Goal: Task Accomplishment & Management: Manage account settings

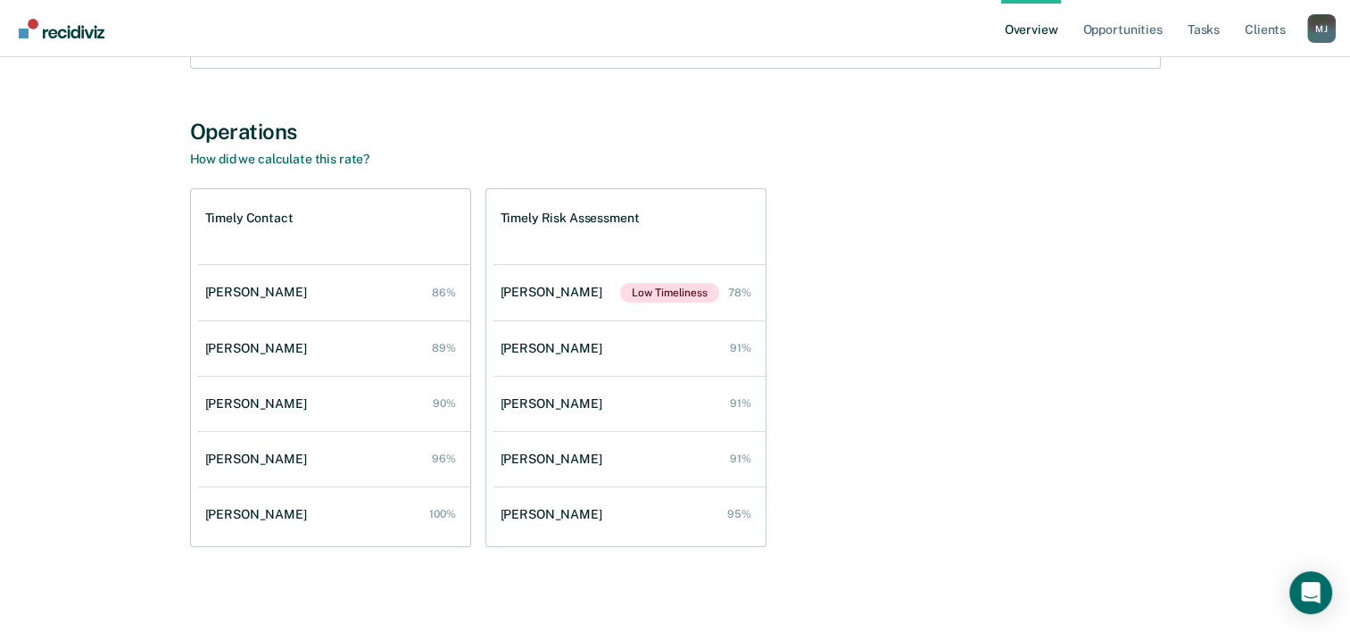
scroll to position [296, 0]
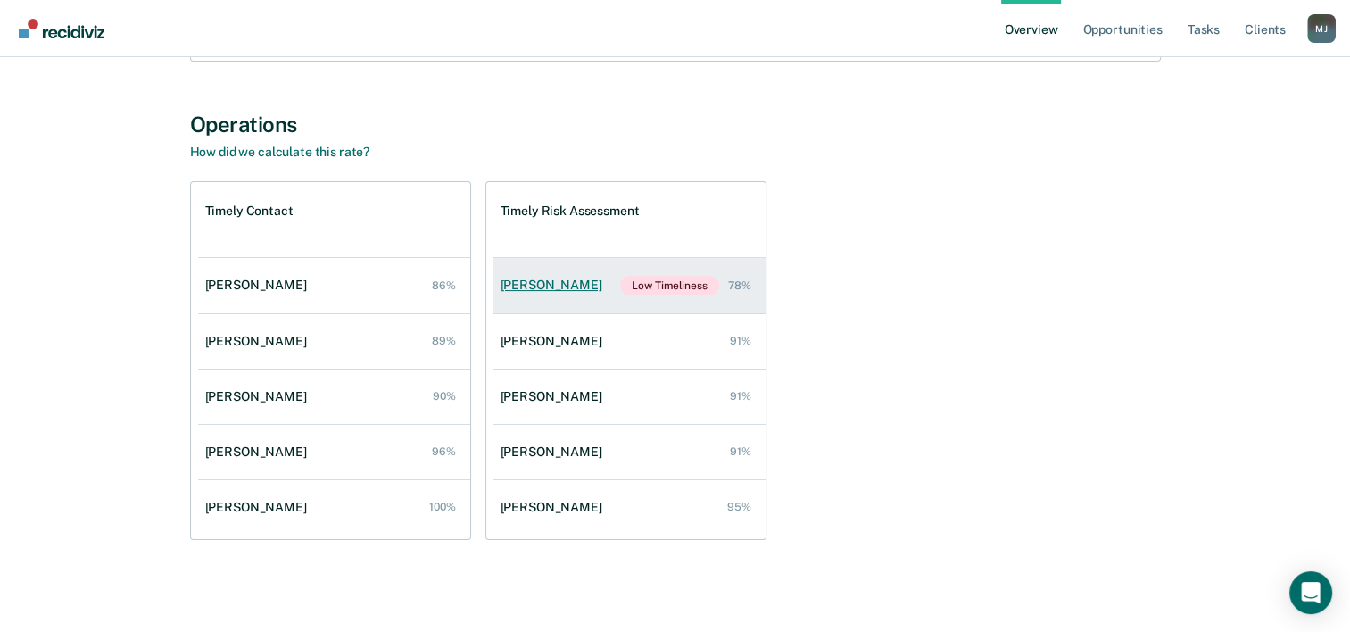
click at [601, 281] on link "[PERSON_NAME] Low Timeliness 78%" at bounding box center [629, 285] width 272 height 55
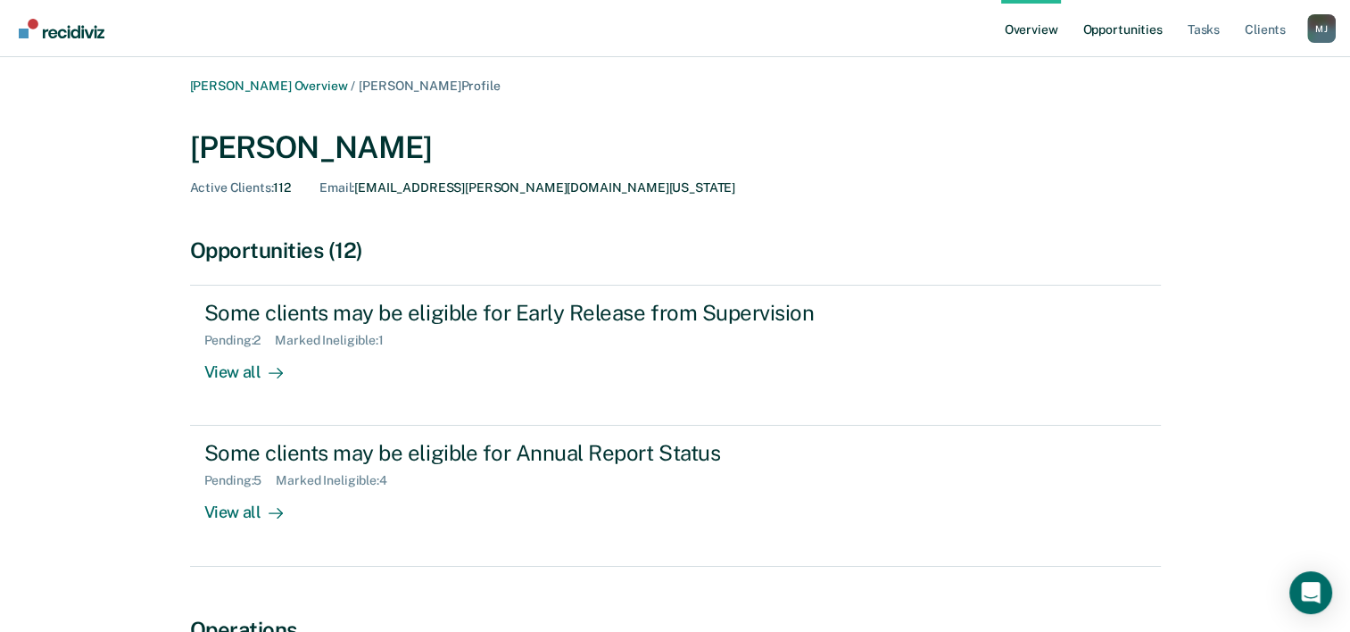
click at [1092, 35] on link "Opportunities" at bounding box center [1122, 28] width 87 height 57
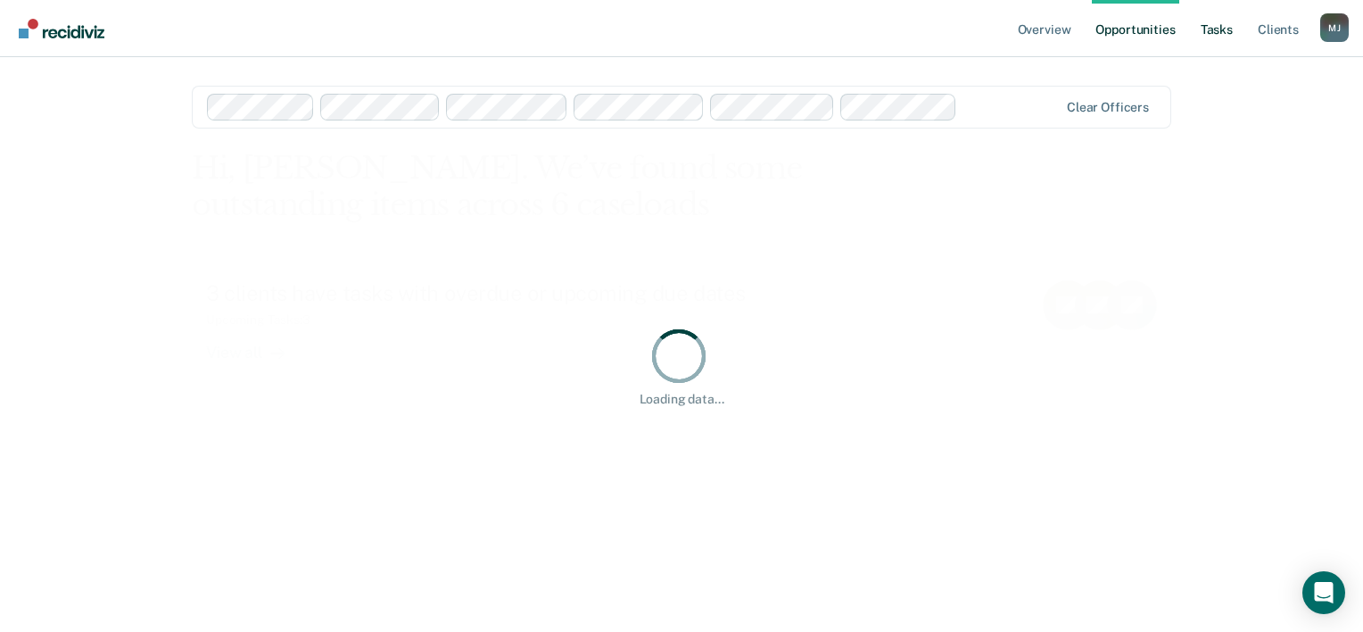
click at [1214, 21] on link "Tasks" at bounding box center [1217, 28] width 39 height 57
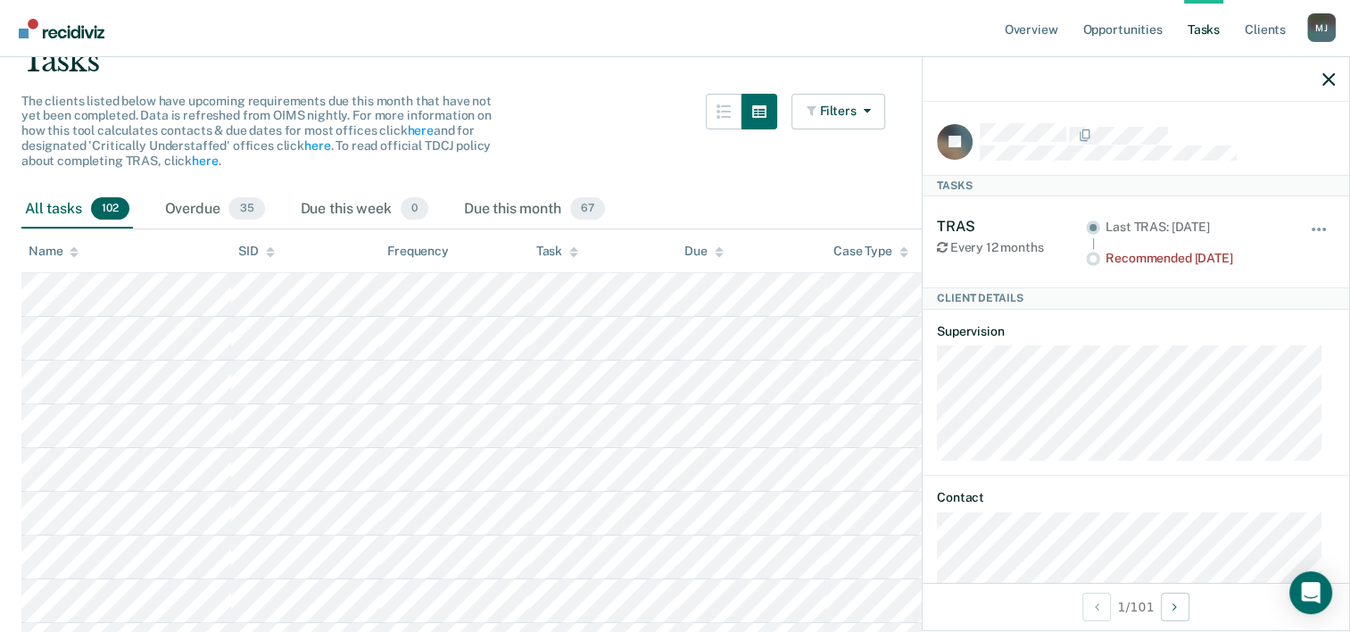
click at [746, 193] on div "All tasks 102 Overdue 35 Due this week 0 Due this month 67" at bounding box center [674, 209] width 1307 height 39
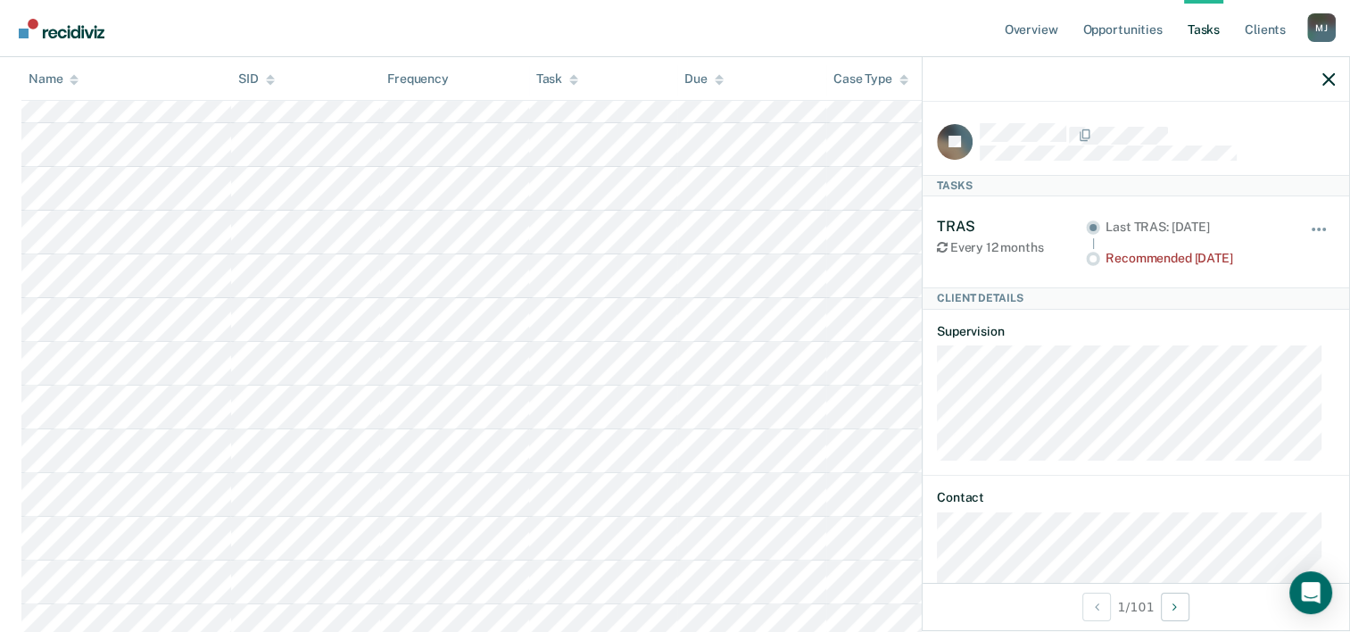
scroll to position [535, 0]
click at [1329, 82] on icon "button" at bounding box center [1328, 79] width 12 height 12
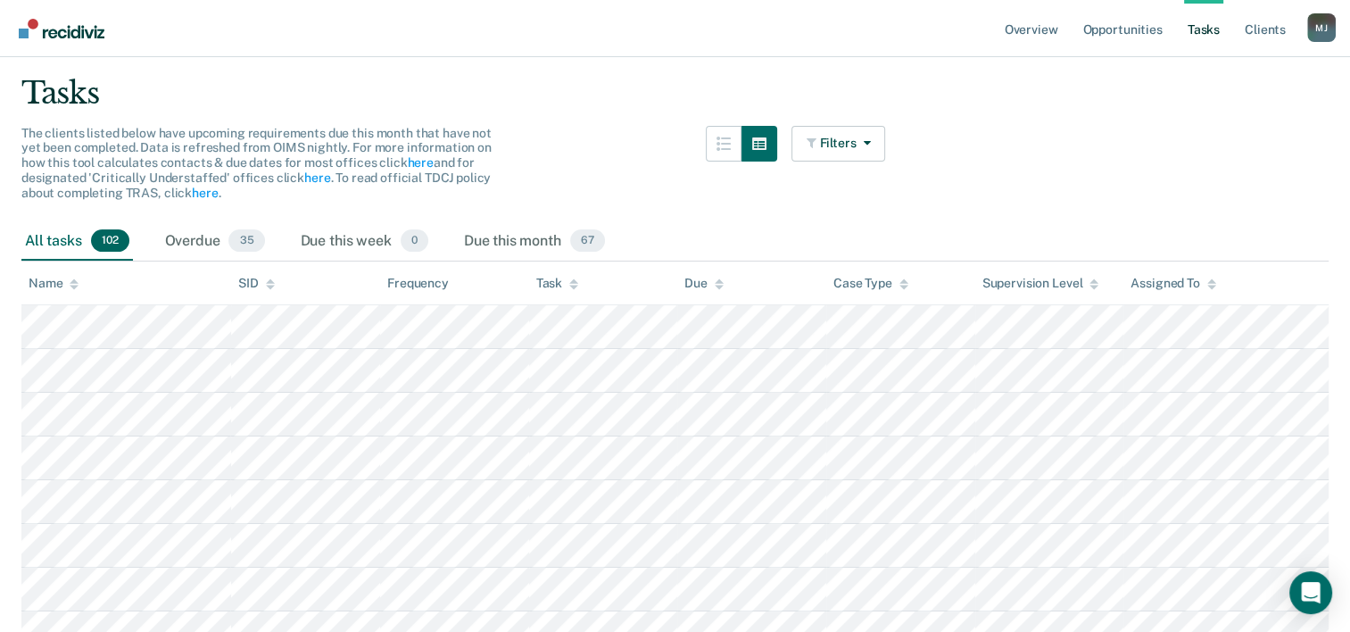
scroll to position [0, 0]
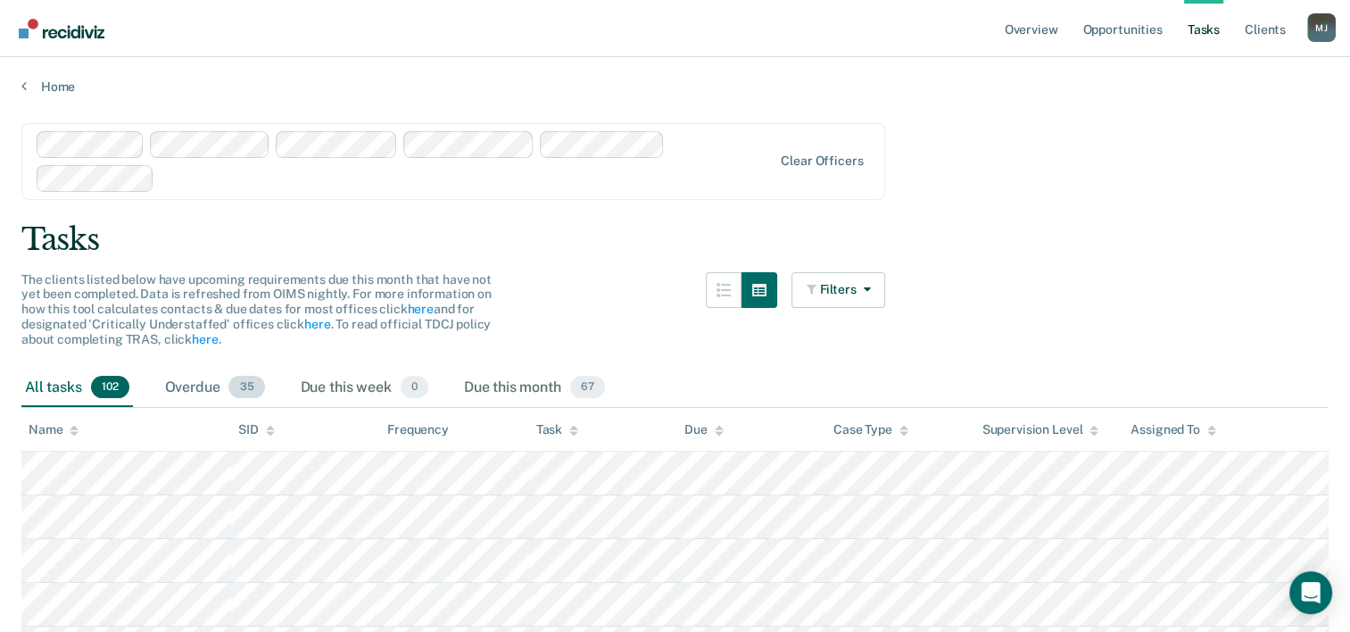
click at [235, 385] on span "35" at bounding box center [246, 387] width 36 height 23
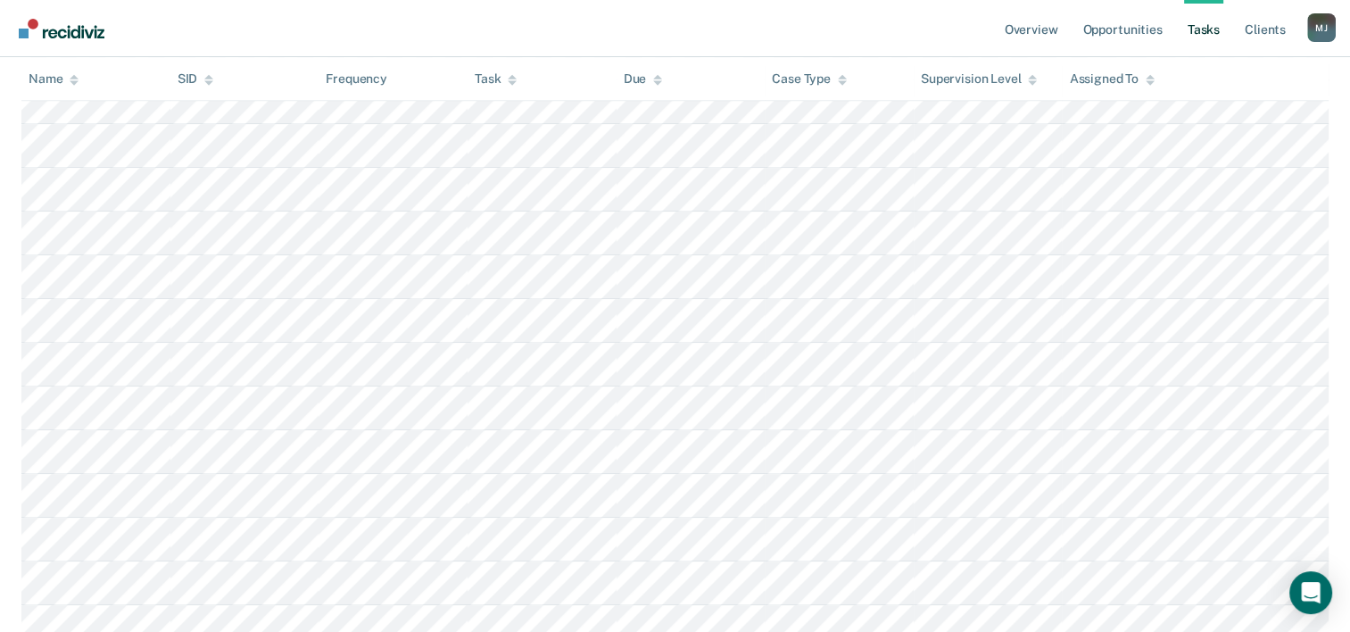
scroll to position [625, 0]
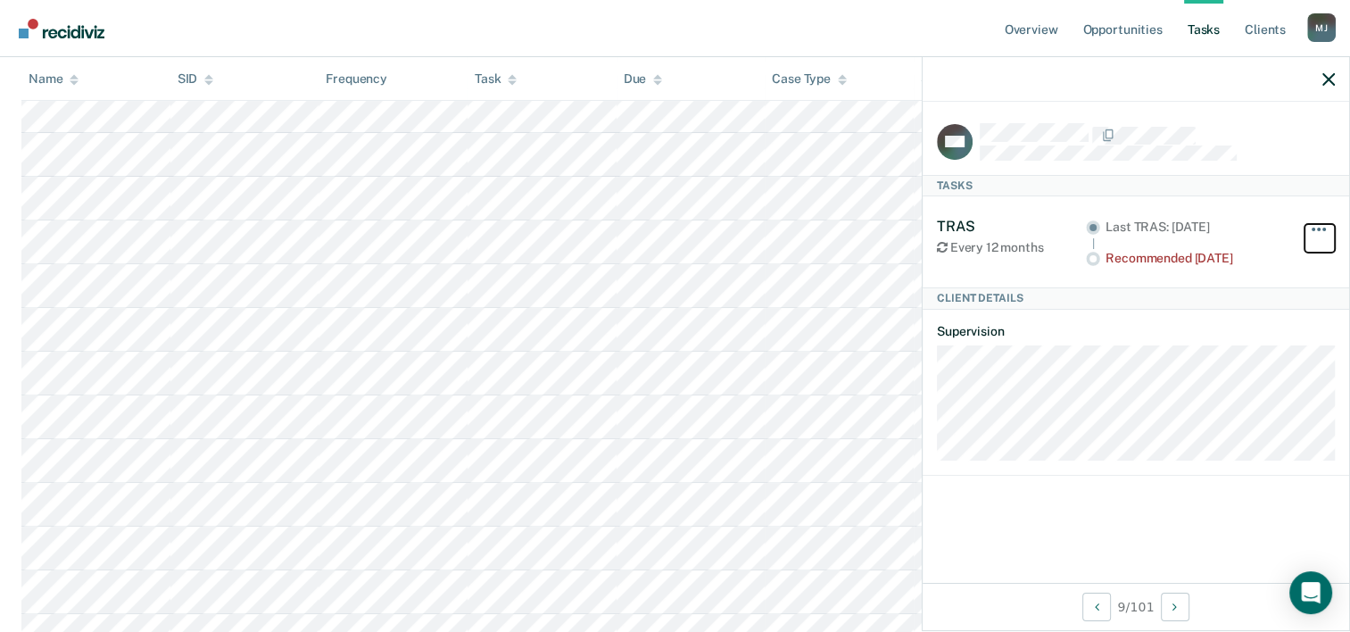
click at [1317, 228] on span "button" at bounding box center [1319, 230] width 4 height 4
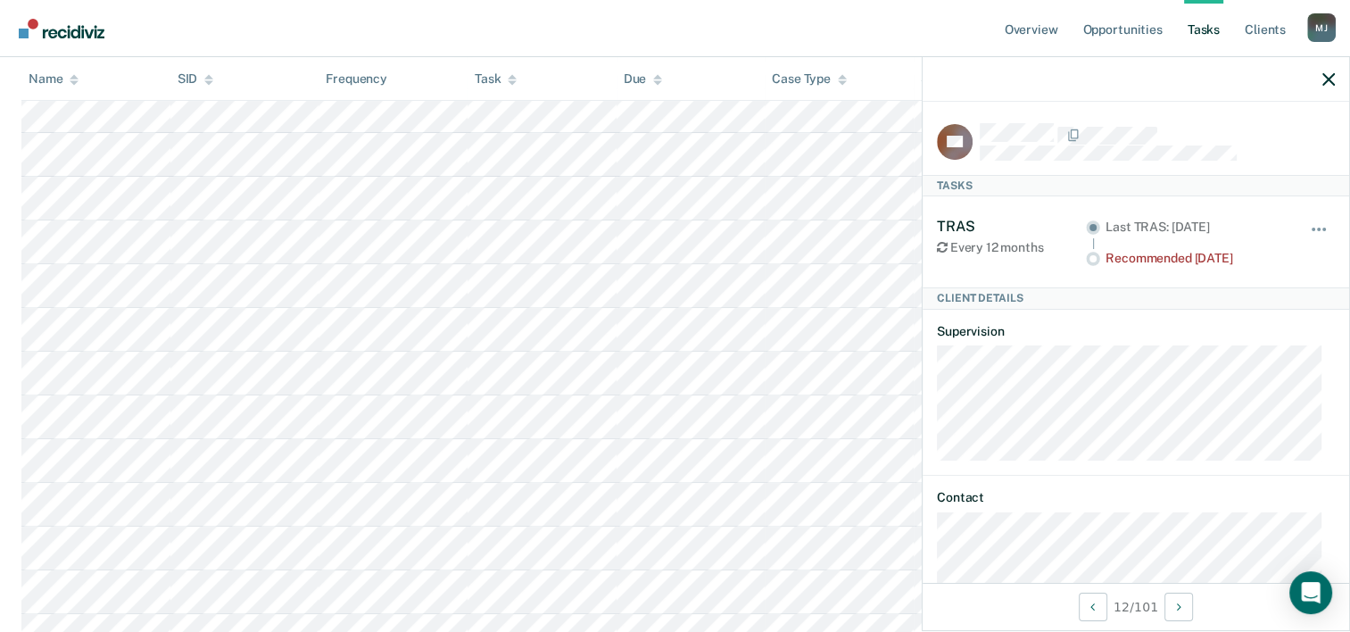
click at [1337, 87] on div at bounding box center [1136, 79] width 427 height 45
click at [1326, 83] on icon "button" at bounding box center [1328, 79] width 12 height 12
click at [1317, 225] on button "button" at bounding box center [1320, 238] width 30 height 29
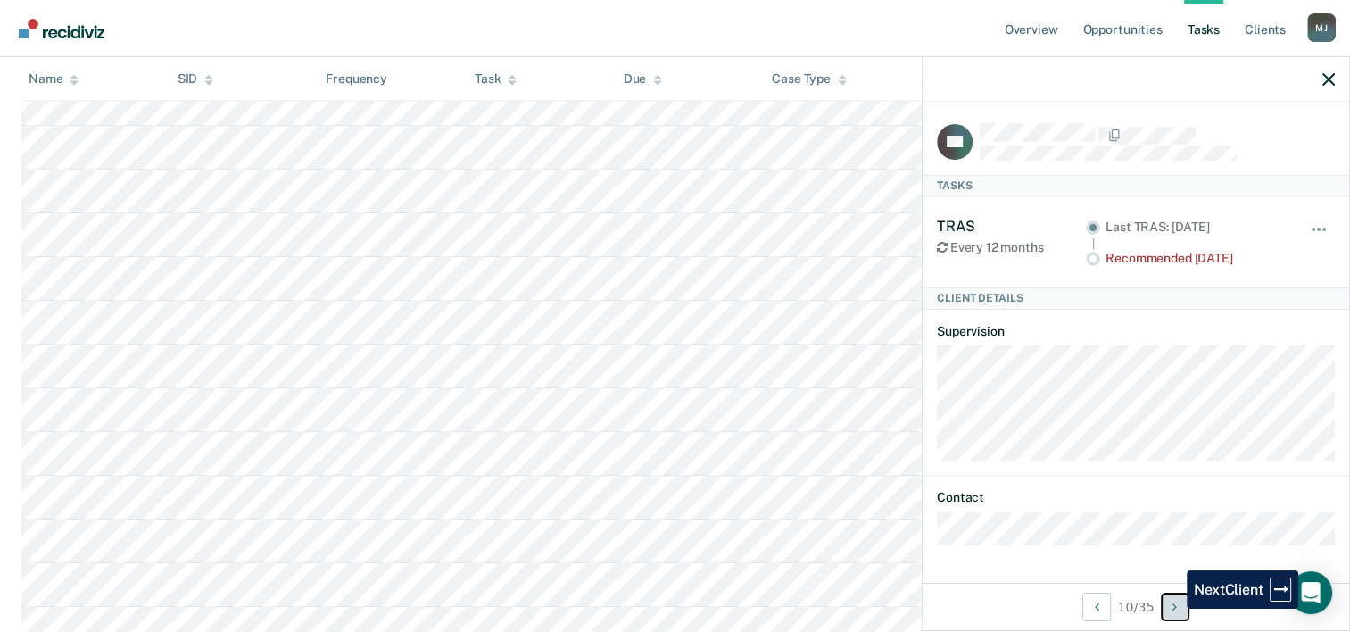
click at [1173, 609] on button "Next Client" at bounding box center [1175, 607] width 29 height 29
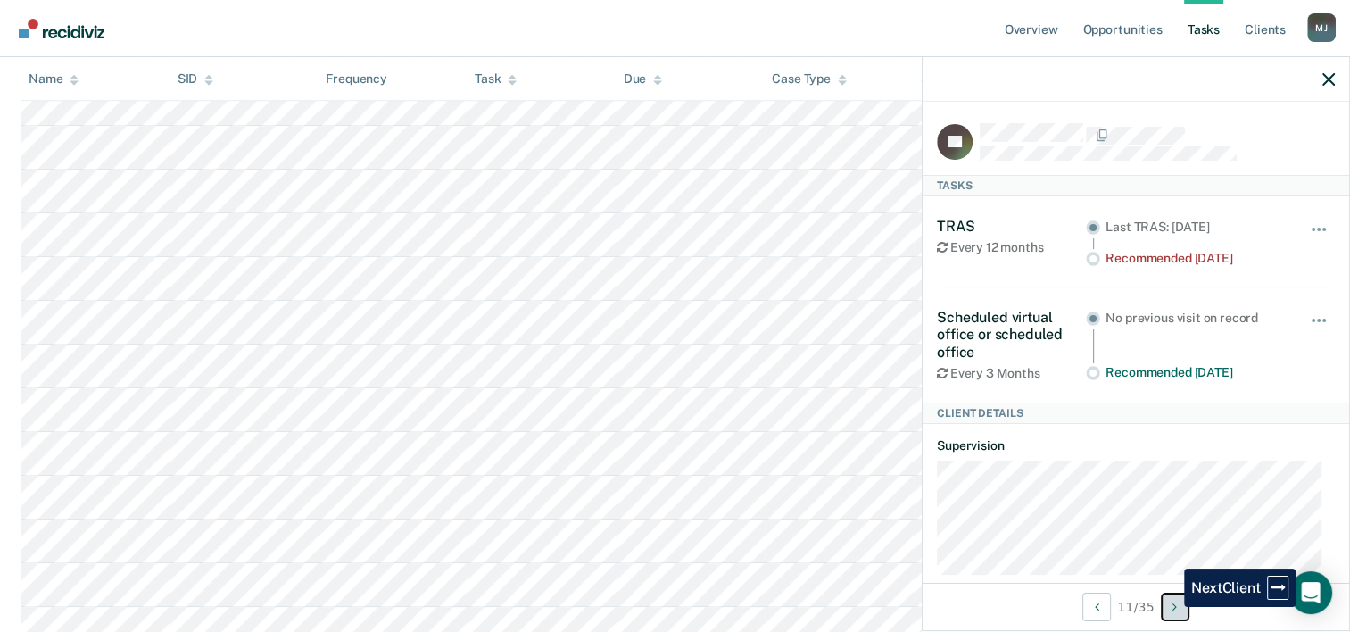
click at [1171, 607] on button "Next Client" at bounding box center [1175, 607] width 29 height 29
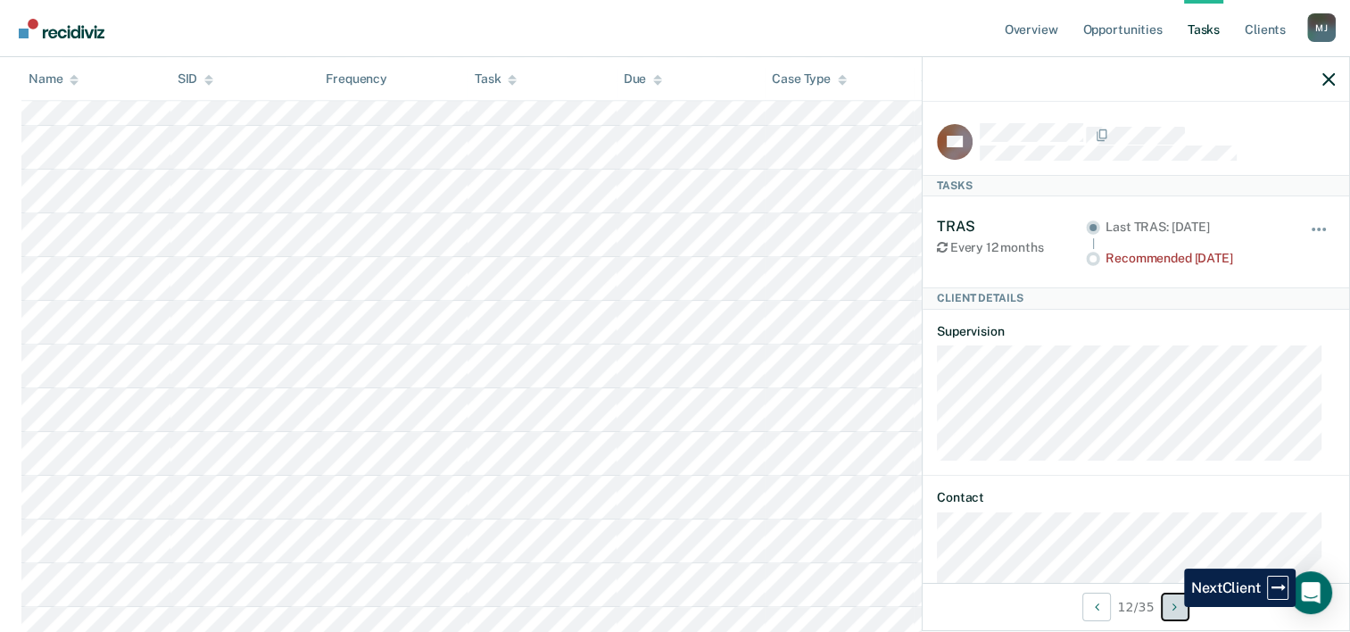
click at [1171, 607] on button "Next Client" at bounding box center [1175, 607] width 29 height 29
click at [1171, 606] on button "Next Client" at bounding box center [1175, 607] width 29 height 29
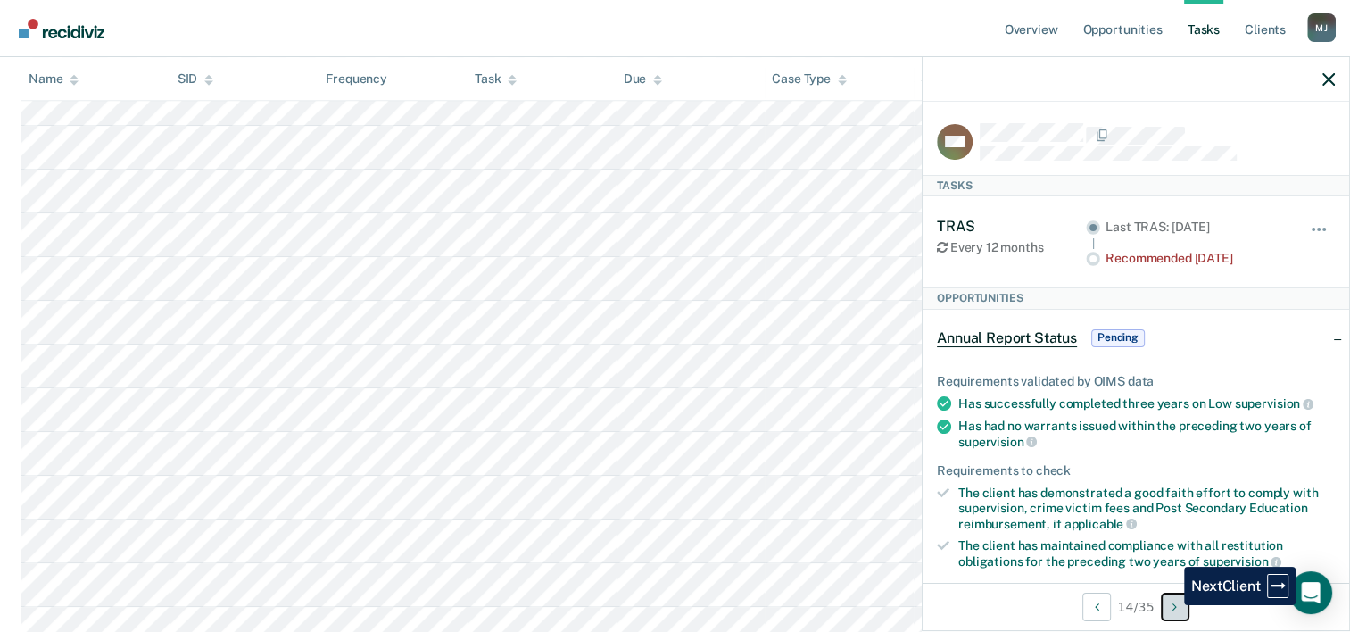
click at [1171, 605] on button "Next Client" at bounding box center [1175, 607] width 29 height 29
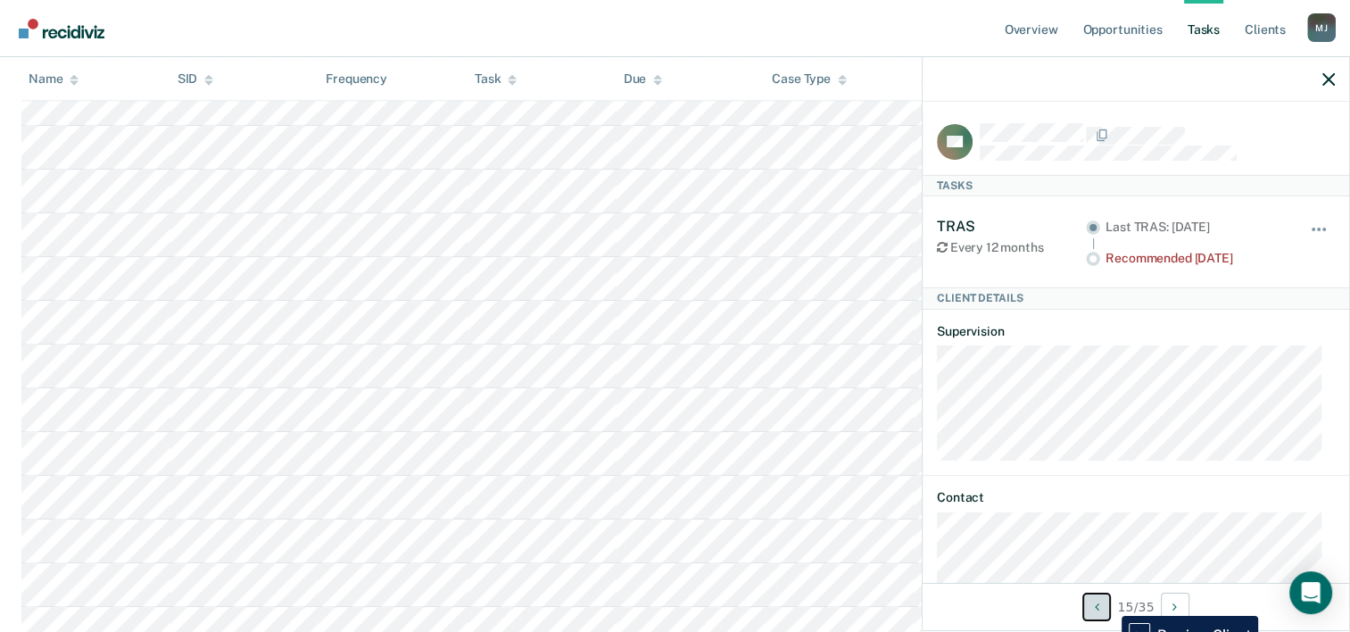
click at [1108, 602] on button "Previous Client" at bounding box center [1096, 607] width 29 height 29
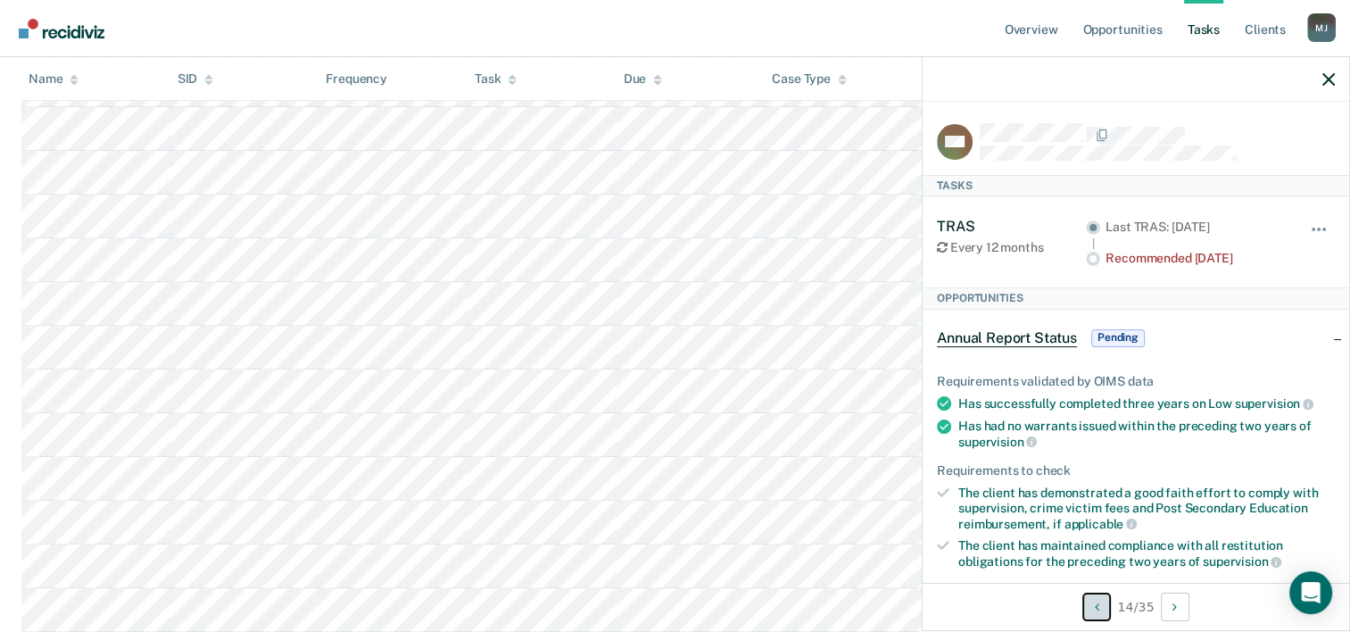
scroll to position [446, 0]
click at [1305, 232] on button "button" at bounding box center [1320, 238] width 30 height 29
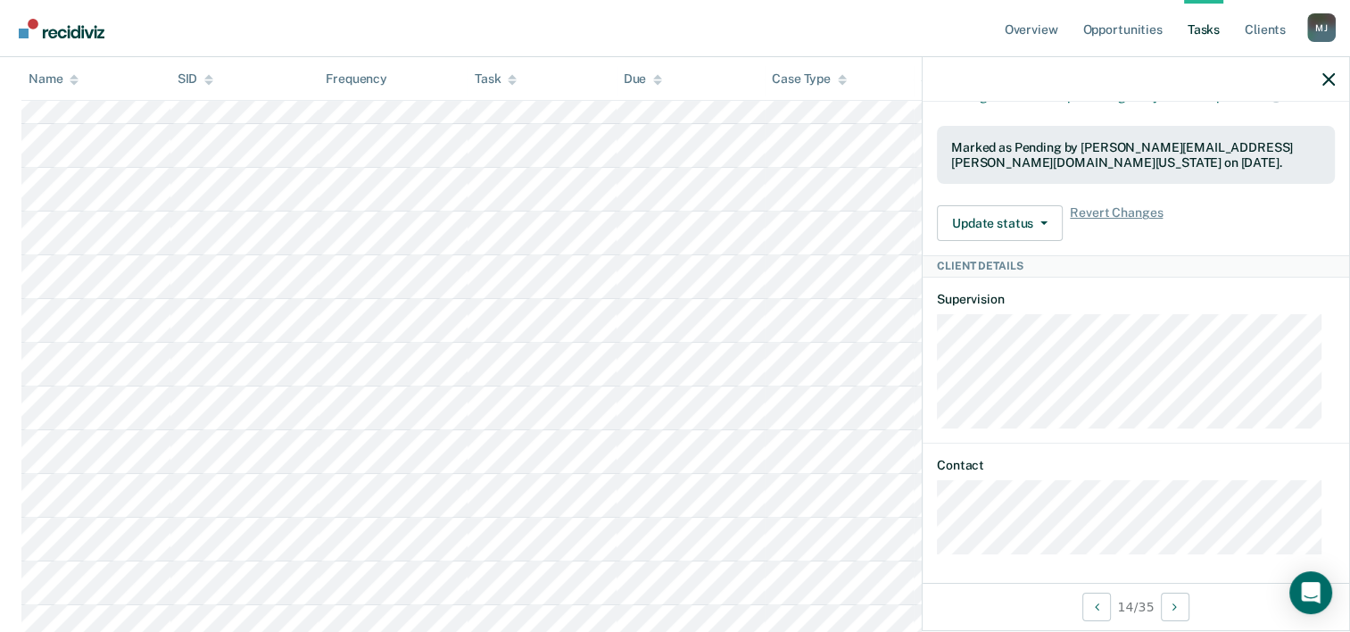
scroll to position [982, 0]
click at [1037, 211] on button "Update status" at bounding box center [1000, 223] width 126 height 36
click at [1272, 226] on div "Update status Revert from Pending Mark Ineligible Revert Changes" at bounding box center [1136, 223] width 398 height 36
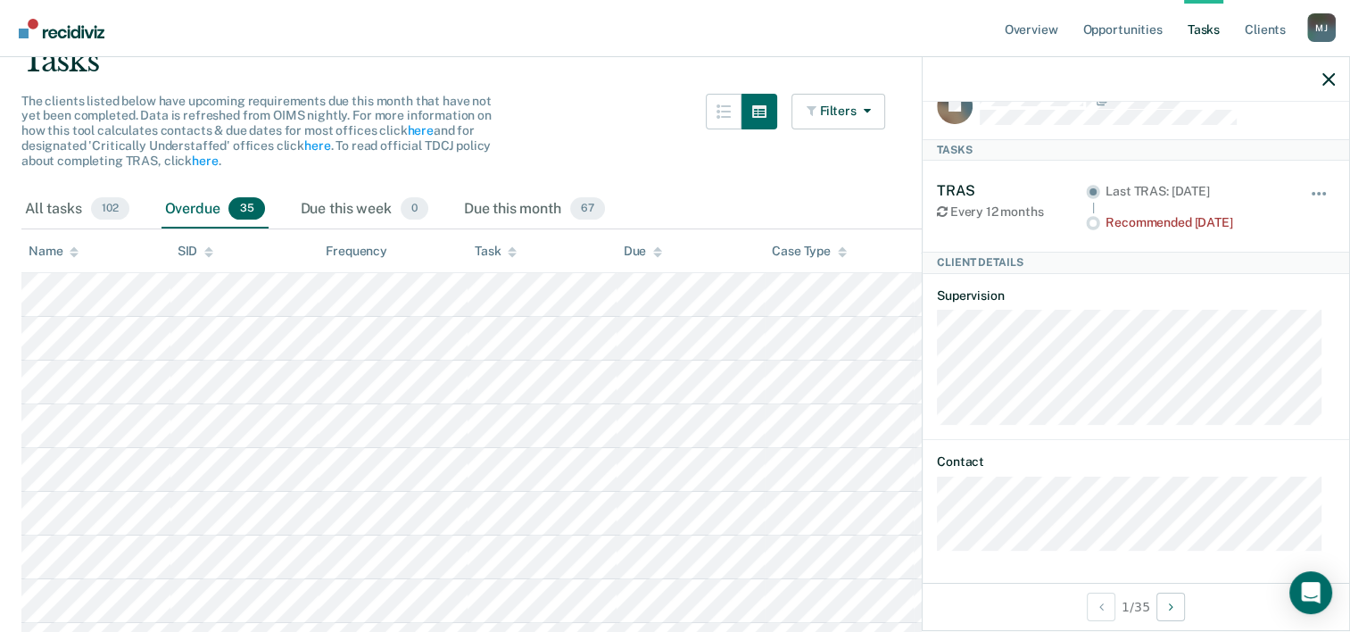
scroll to position [0, 0]
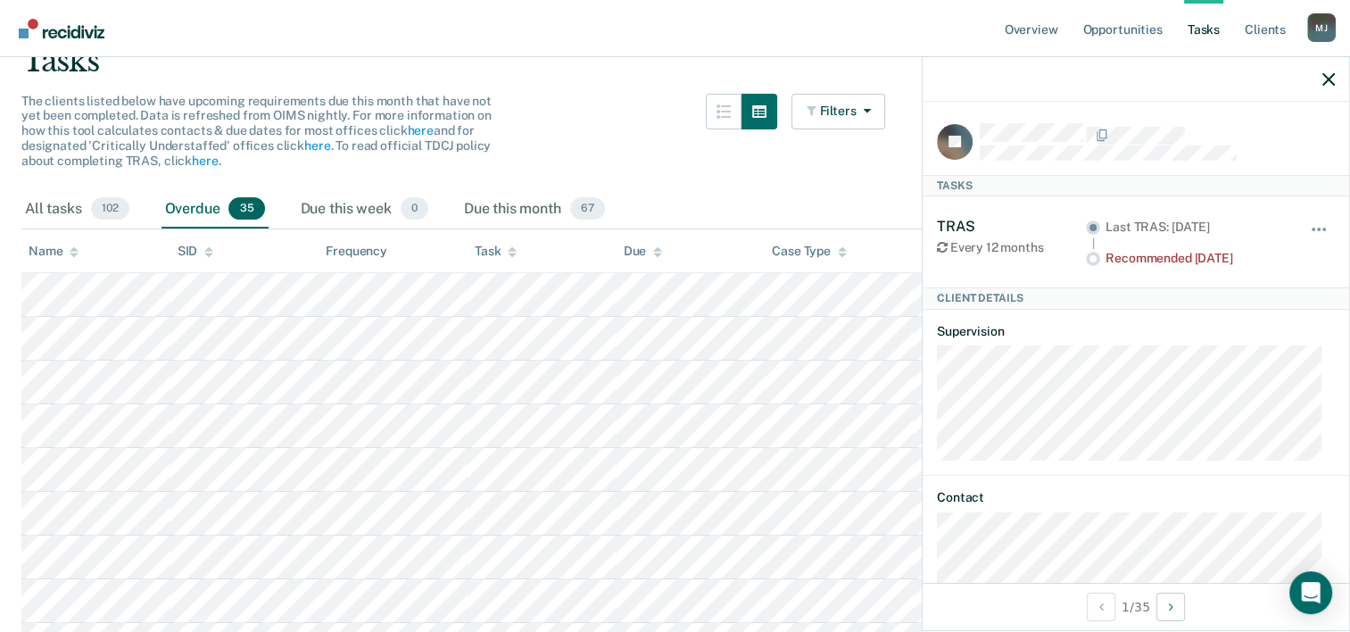
click at [1200, 251] on div "Recommended [DATE]" at bounding box center [1195, 258] width 179 height 15
click at [1312, 228] on span "button" at bounding box center [1314, 230] width 4 height 4
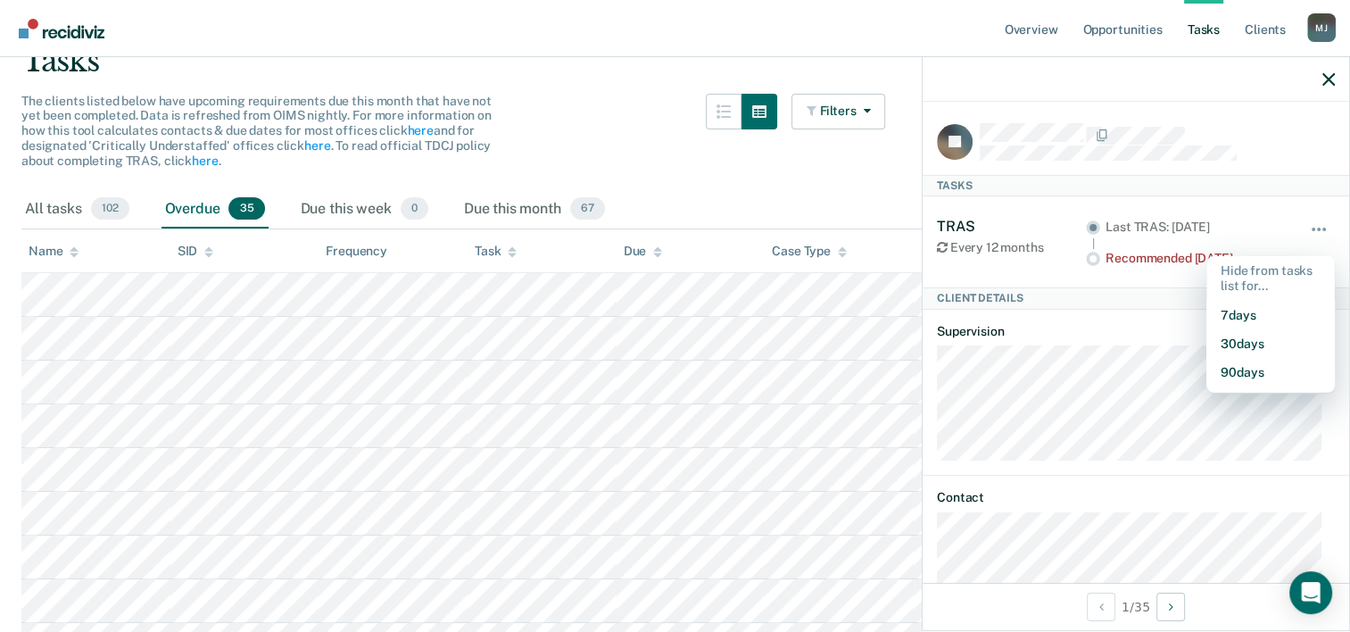
click at [591, 132] on div "The clients listed below have upcoming requirements due this month that have no…" at bounding box center [453, 142] width 864 height 96
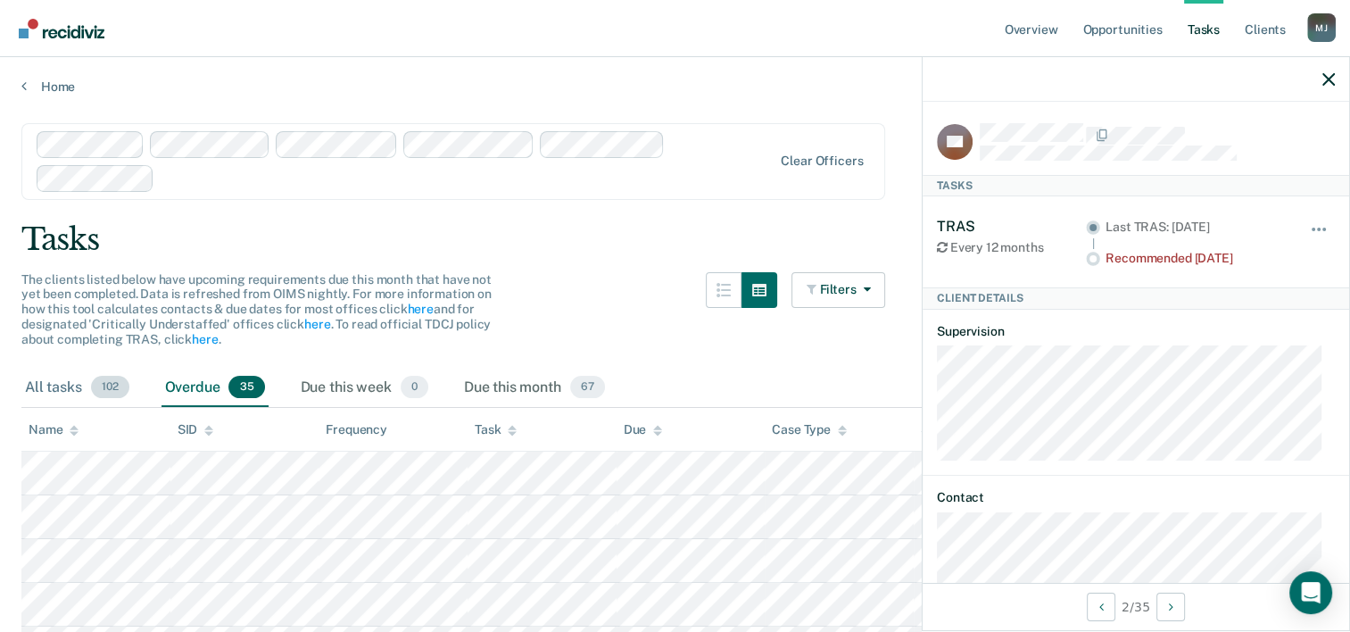
click at [95, 385] on span "102" at bounding box center [110, 387] width 38 height 23
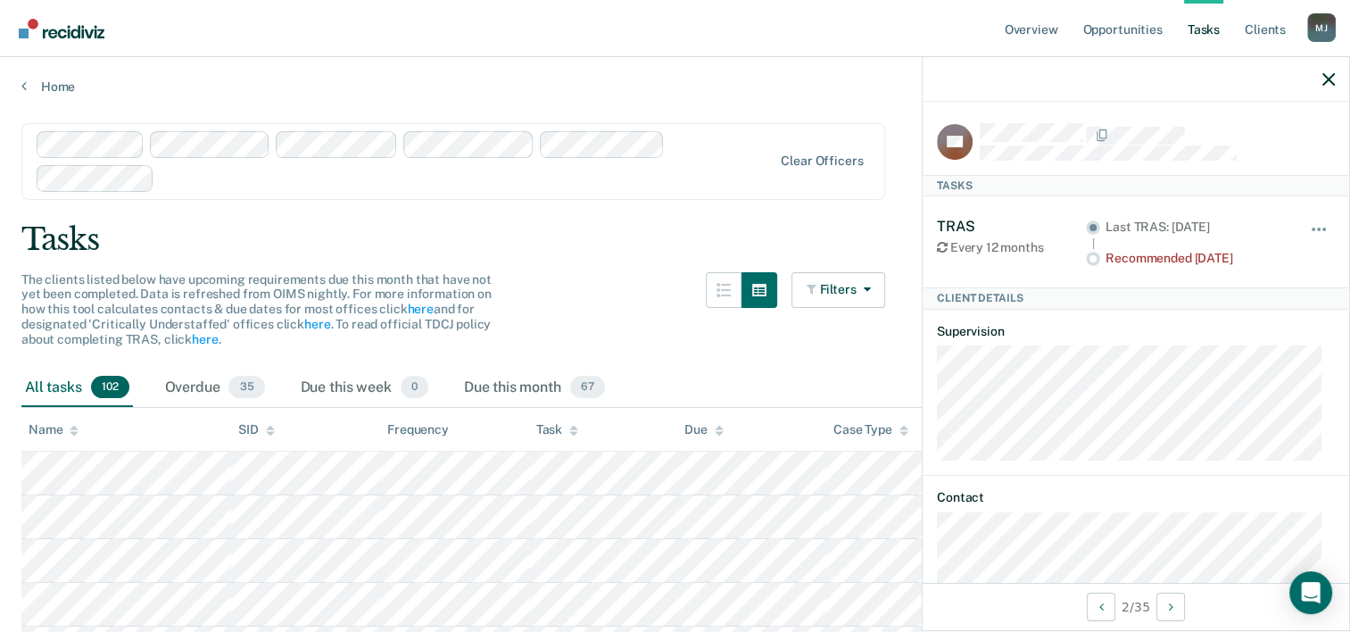
click at [120, 378] on span "102" at bounding box center [110, 387] width 38 height 23
click at [81, 385] on div "All tasks 102" at bounding box center [77, 388] width 112 height 39
click at [37, 388] on div "All tasks 102" at bounding box center [77, 388] width 112 height 39
click at [206, 370] on div "Overdue 35" at bounding box center [215, 388] width 107 height 39
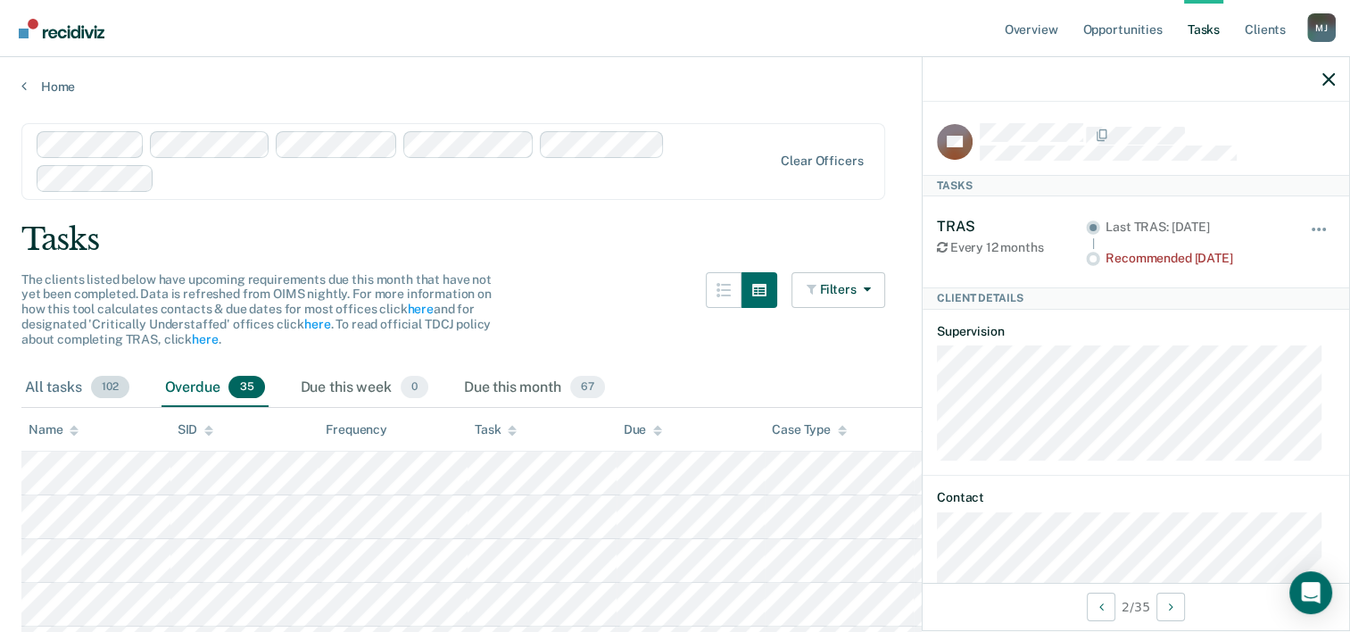
click at [52, 371] on div "All tasks 102" at bounding box center [77, 388] width 112 height 39
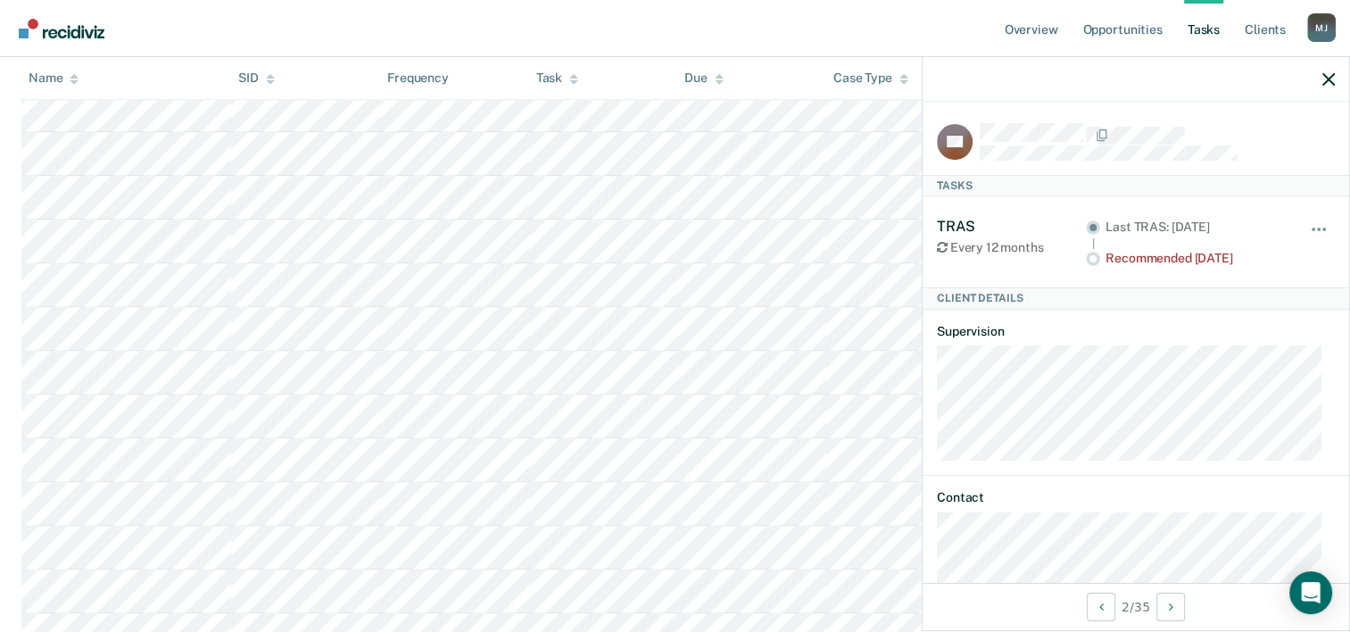
scroll to position [2320, 0]
